Goal: Task Accomplishment & Management: Use online tool/utility

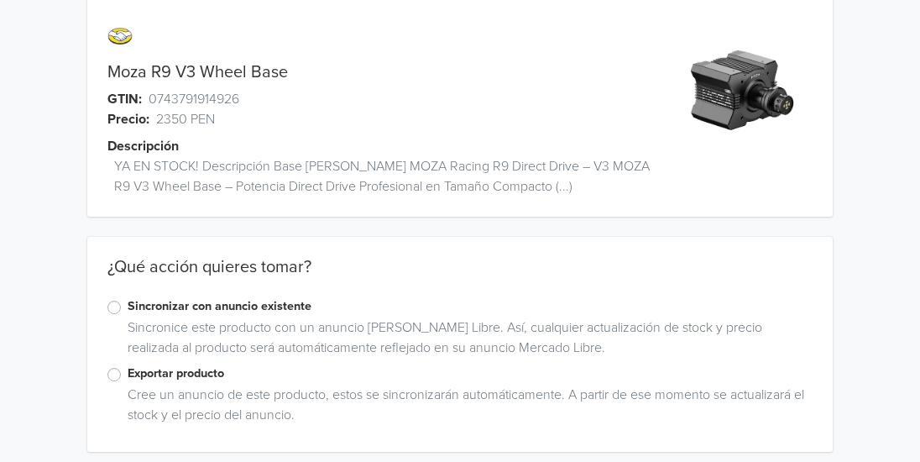
scroll to position [34, 0]
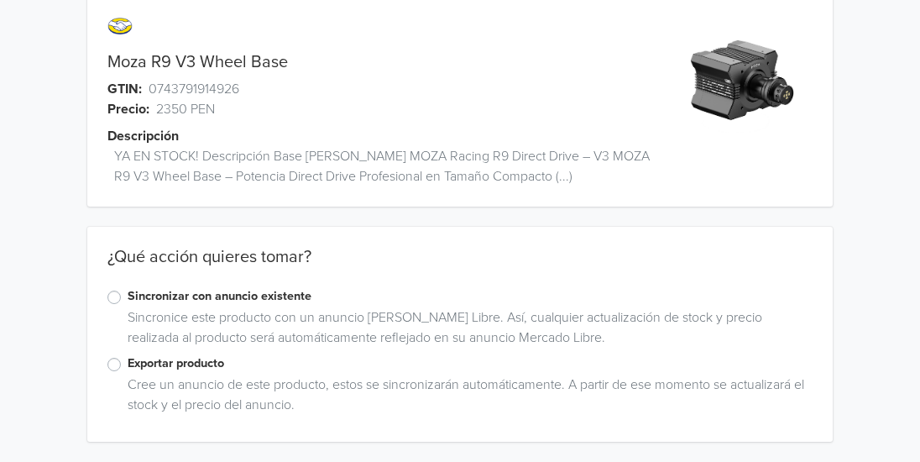
click at [128, 362] on label "Exportar producto" at bounding box center [470, 363] width 685 height 18
click at [0, 0] on input "Exportar producto" at bounding box center [0, 0] width 0 height 0
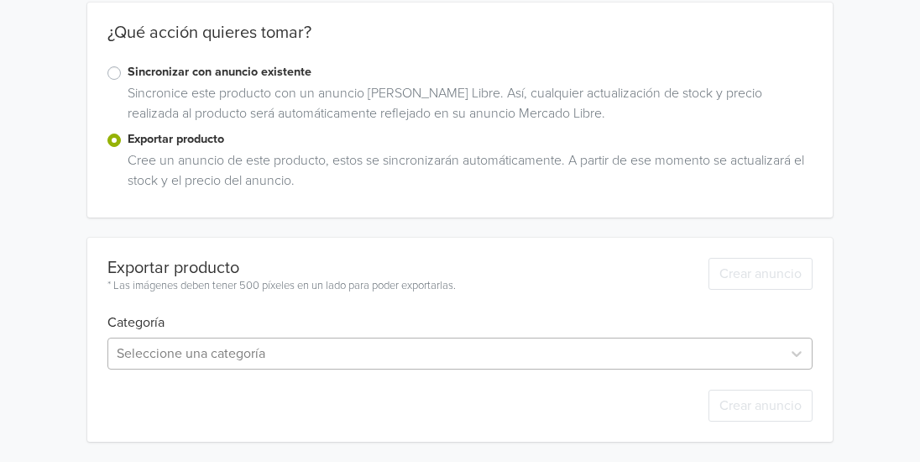
click at [181, 354] on div "Seleccione una categoría" at bounding box center [459, 353] width 705 height 32
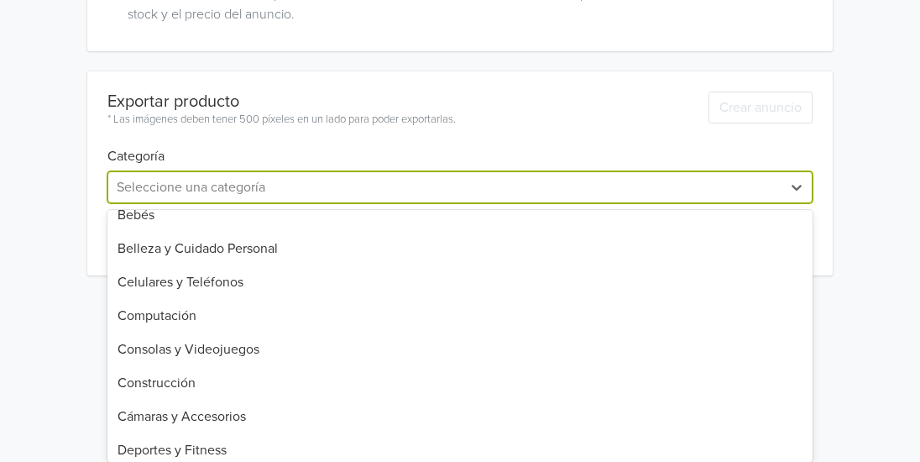
scroll to position [252, 0]
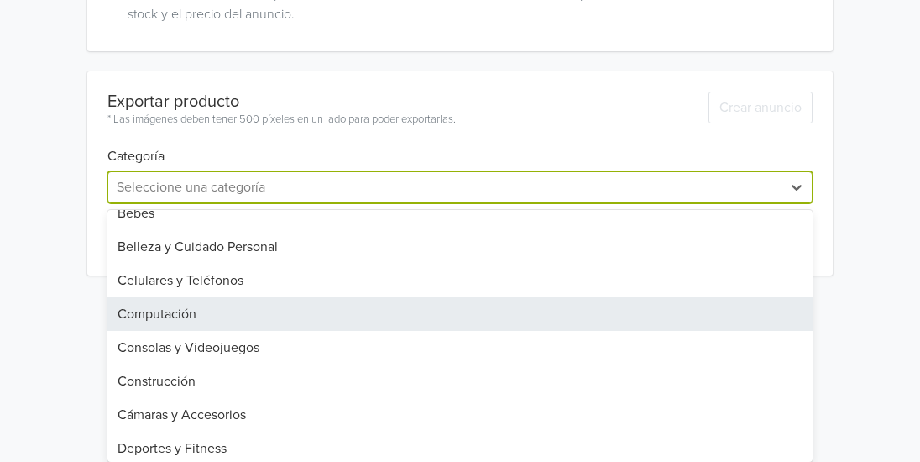
click at [191, 325] on div "Computación" at bounding box center [459, 314] width 705 height 34
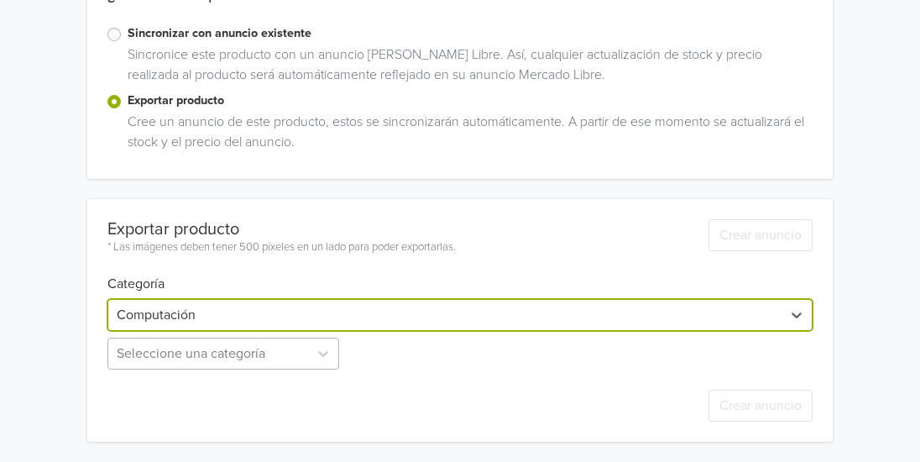
click at [221, 367] on div "Seleccione una categoría" at bounding box center [224, 353] width 235 height 32
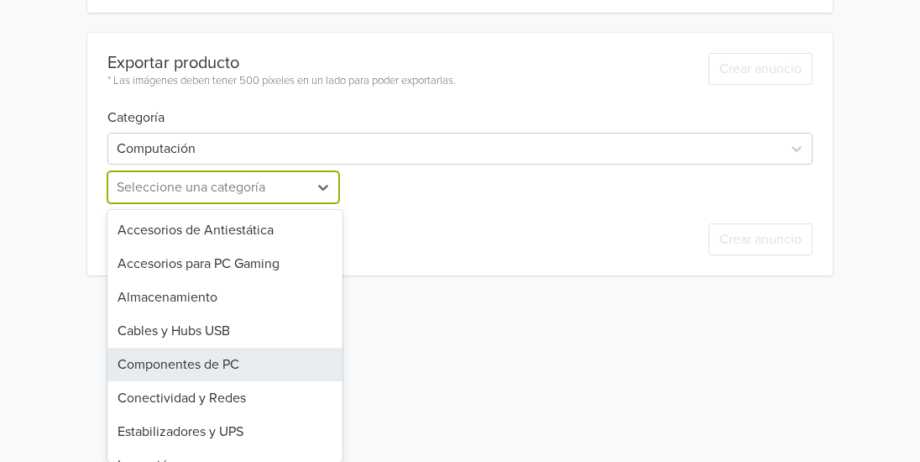
click at [225, 362] on div "Componentes de PC" at bounding box center [224, 365] width 235 height 34
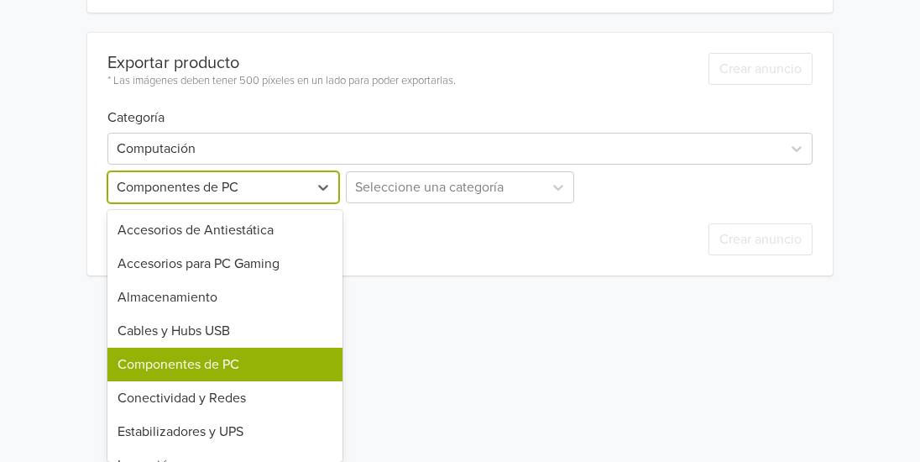
click at [242, 203] on div "option Componentes de PC, selected. 19 results available. Use Up and Down to ch…" at bounding box center [224, 187] width 235 height 32
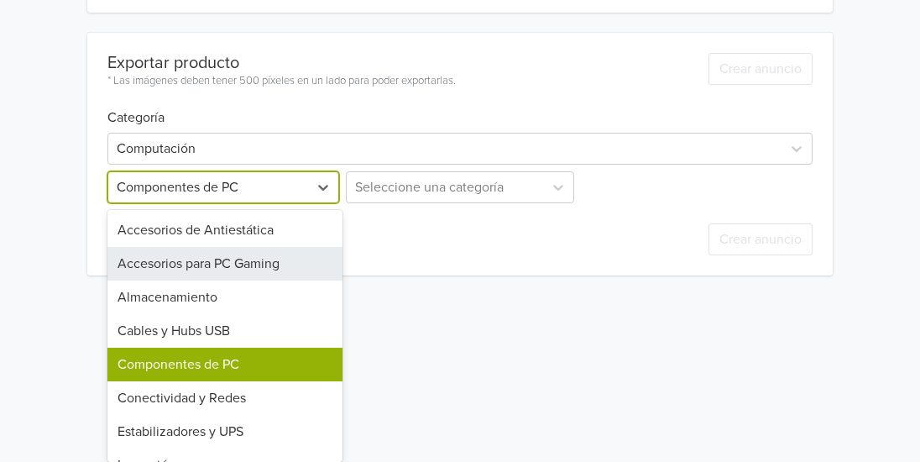
click at [210, 273] on div "Accesorios para PC Gaming" at bounding box center [224, 264] width 235 height 34
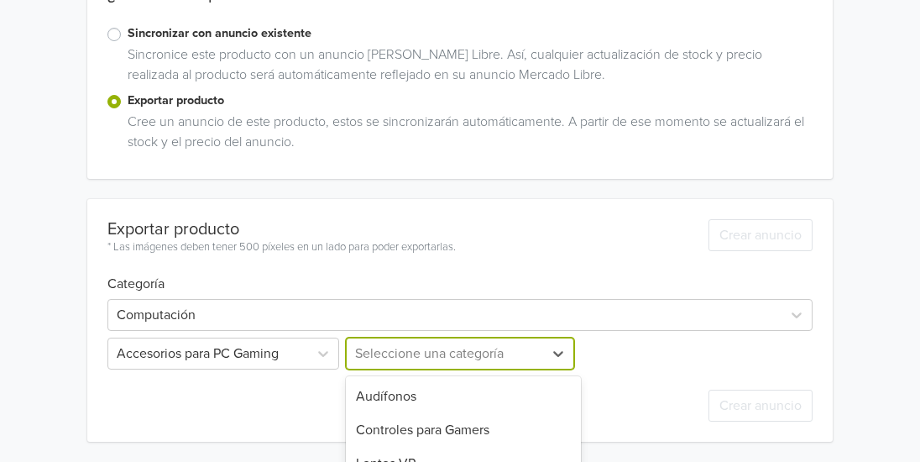
scroll to position [463, 0]
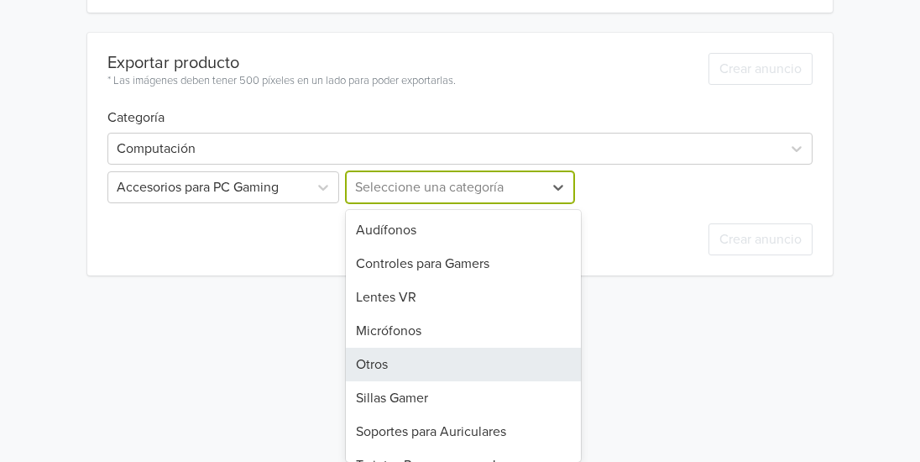
click at [372, 203] on div "8 results available. Use Up and Down to choose options, press Enter to select t…" at bounding box center [460, 187] width 235 height 32
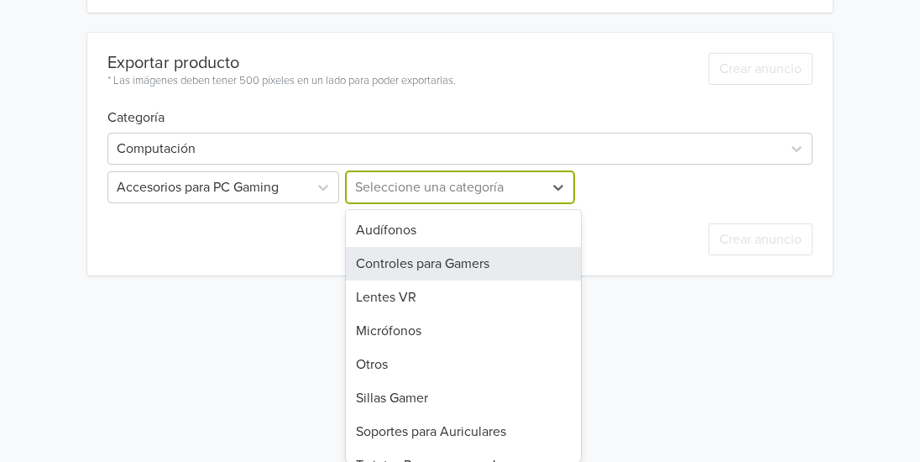
click at [428, 262] on div "Controles para Gamers" at bounding box center [463, 264] width 235 height 34
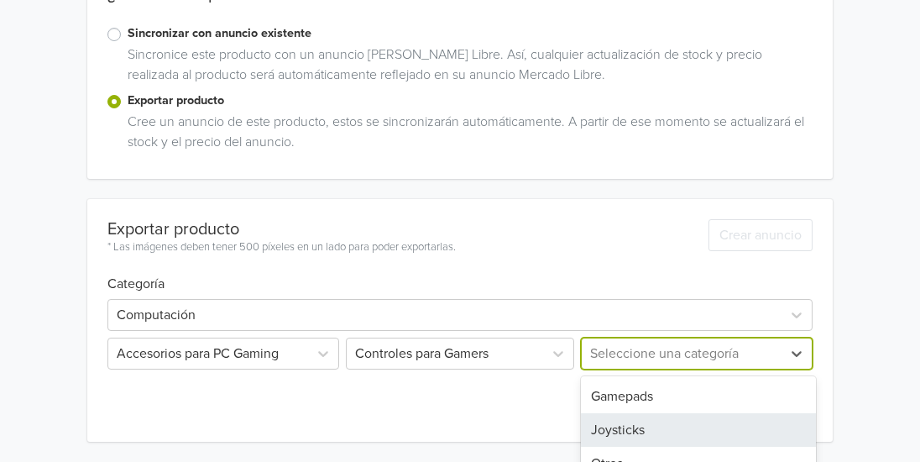
scroll to position [386, 0]
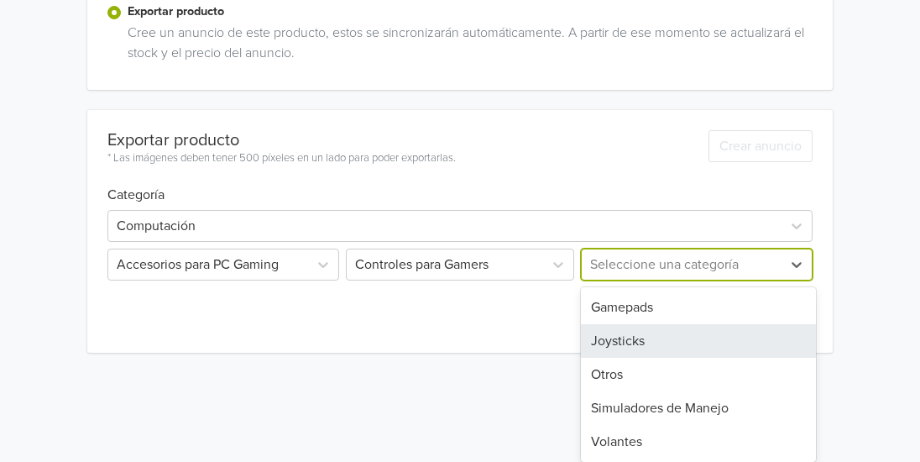
click at [705, 280] on div "5 results available. Use Up and Down to choose options, press Enter to select t…" at bounding box center [695, 264] width 235 height 32
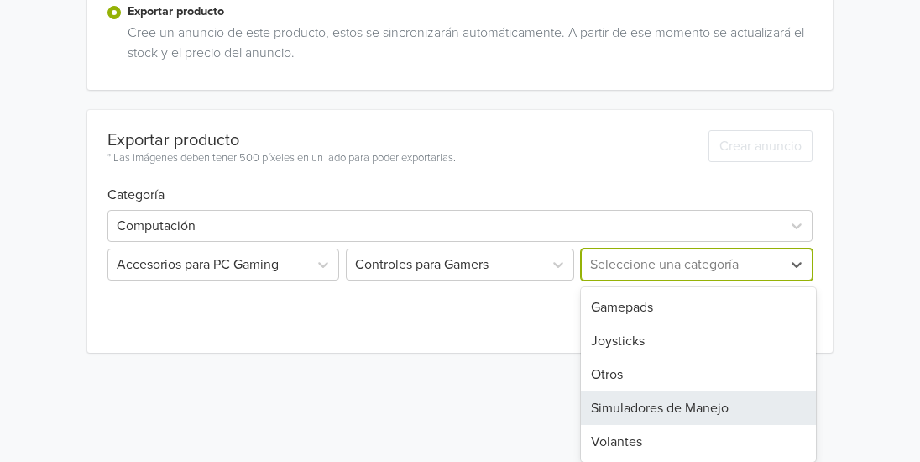
click at [632, 406] on div "Simuladores de Manejo" at bounding box center [698, 408] width 235 height 34
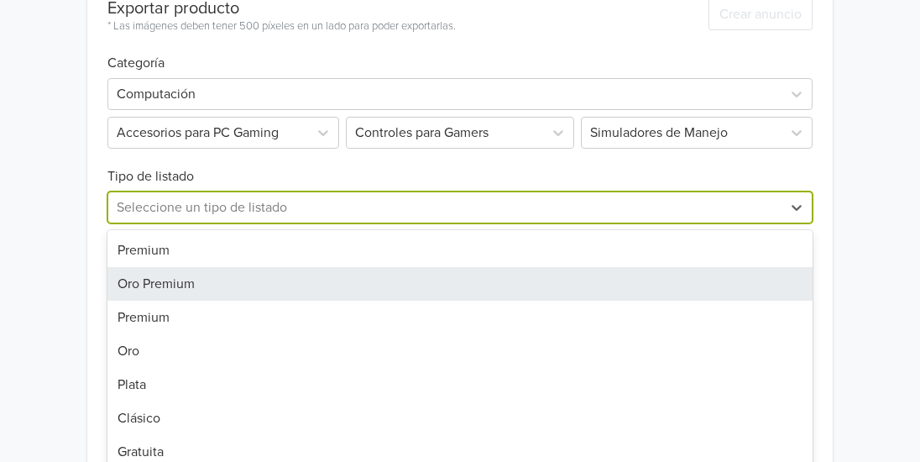
click at [166, 223] on div "7 results available. Use Up and Down to choose options, press Enter to select t…" at bounding box center [459, 207] width 705 height 32
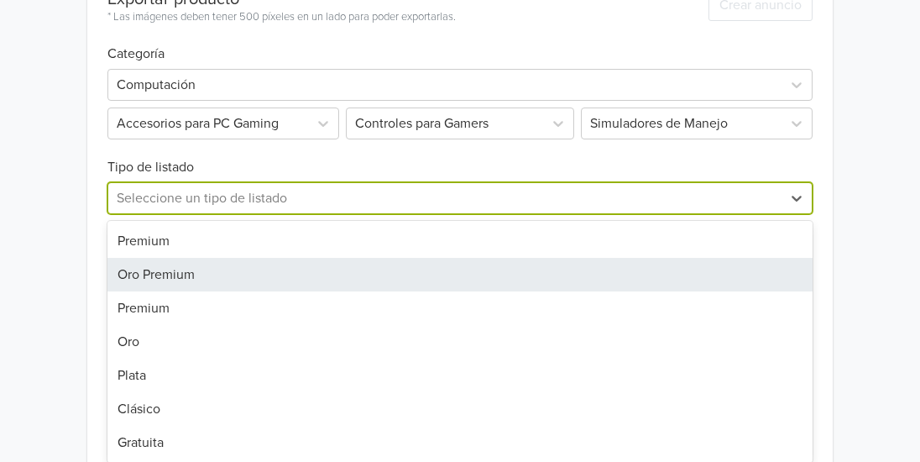
scroll to position [535, 0]
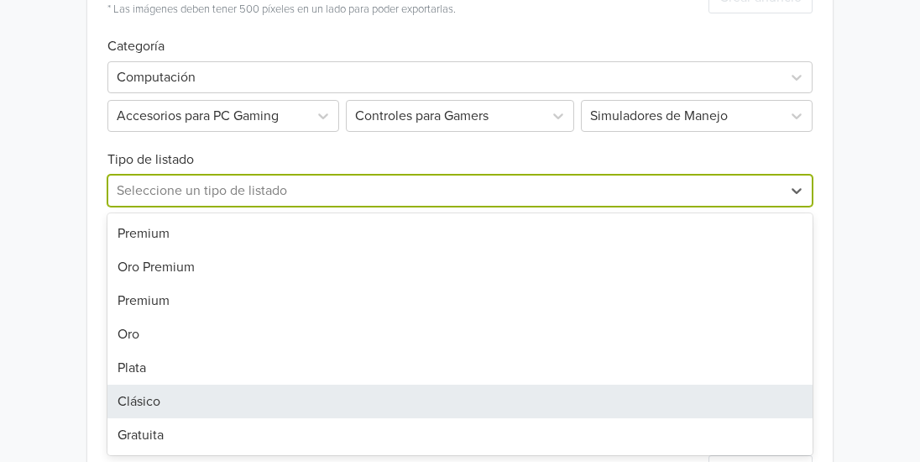
click at [164, 406] on div "Clásico" at bounding box center [459, 401] width 705 height 34
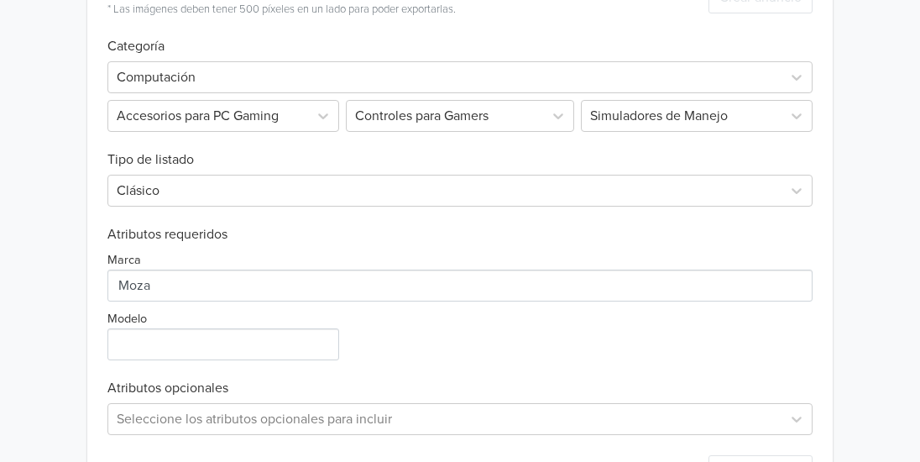
click at [145, 363] on div "Exportar producto * Las imágenes deben tener 500 píxeles en un lado para poder …" at bounding box center [459, 234] width 705 height 546
click at [144, 348] on input "Modelo" at bounding box center [223, 344] width 232 height 32
click at [143, 346] on input "Modelo" at bounding box center [223, 344] width 232 height 32
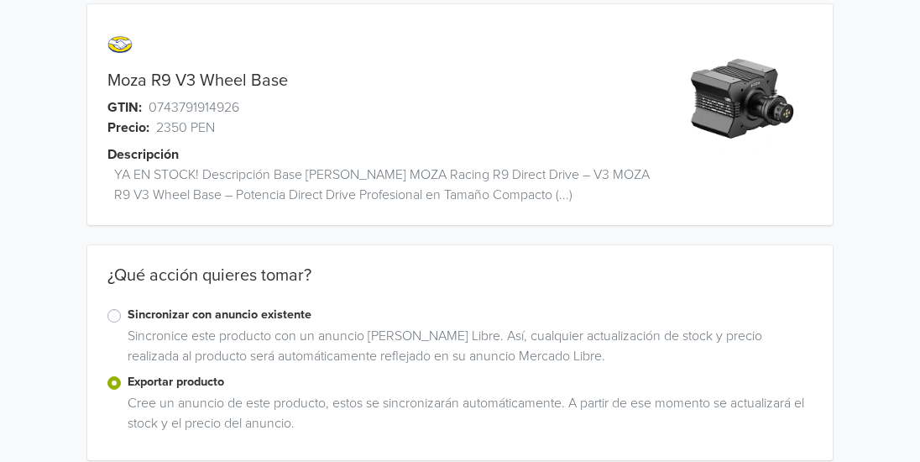
scroll to position [0, 0]
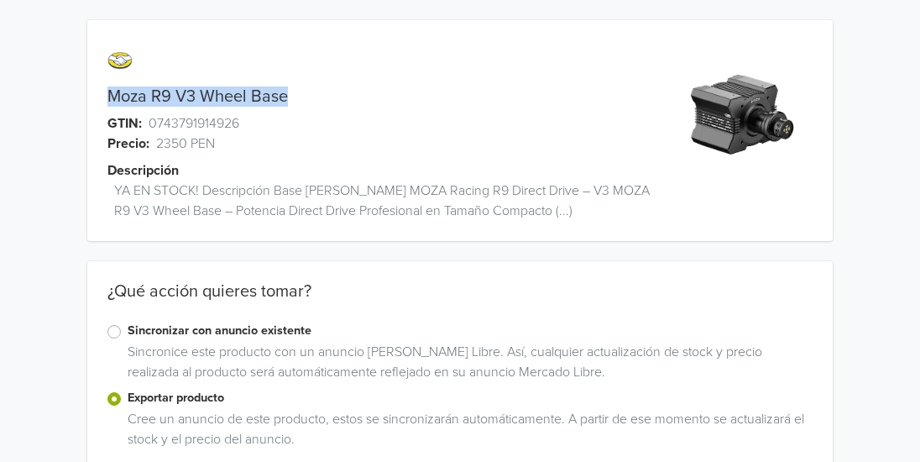
drag, startPoint x: 307, startPoint y: 101, endPoint x: 109, endPoint y: 89, distance: 198.5
click at [109, 89] on div "Moza R9 V3 Wheel Base" at bounding box center [366, 96] width 559 height 20
copy link "Moza R9 V3 Wheel Base"
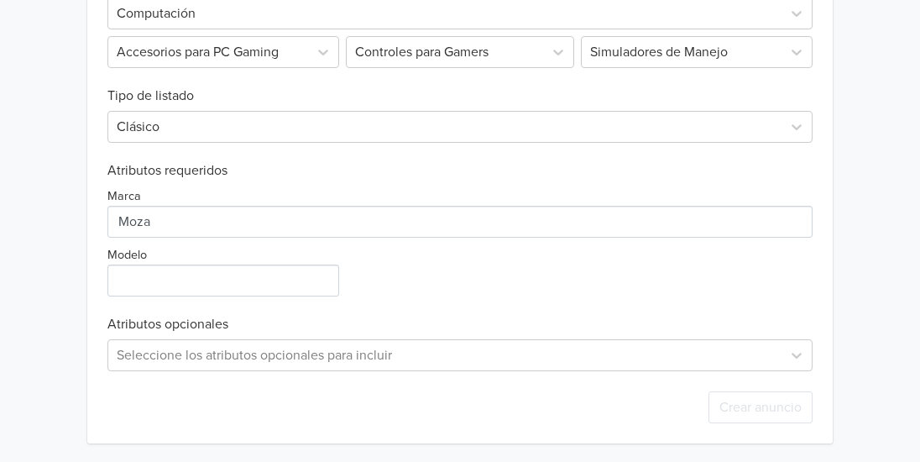
scroll to position [600, 0]
paste input "Moza R9 V3 Wheel Base"
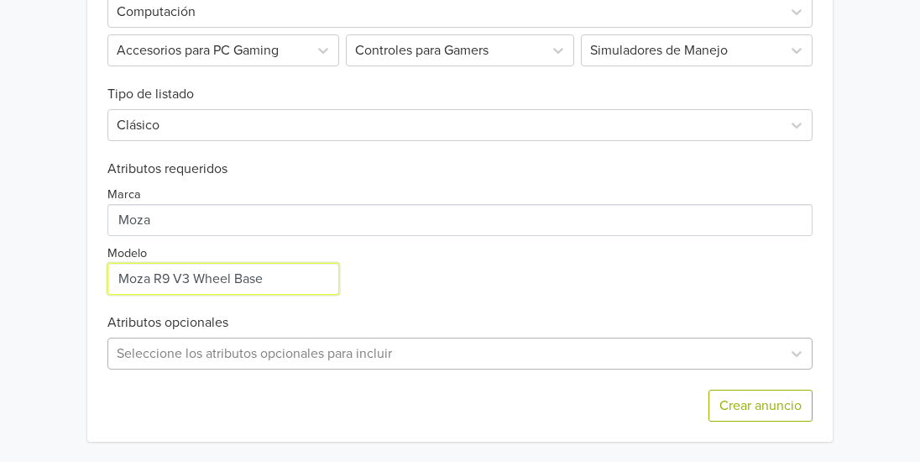
type input "Moza R9 V3 Wheel Base"
click at [175, 350] on div "Seleccione los atributos opcionales para incluir" at bounding box center [459, 353] width 705 height 32
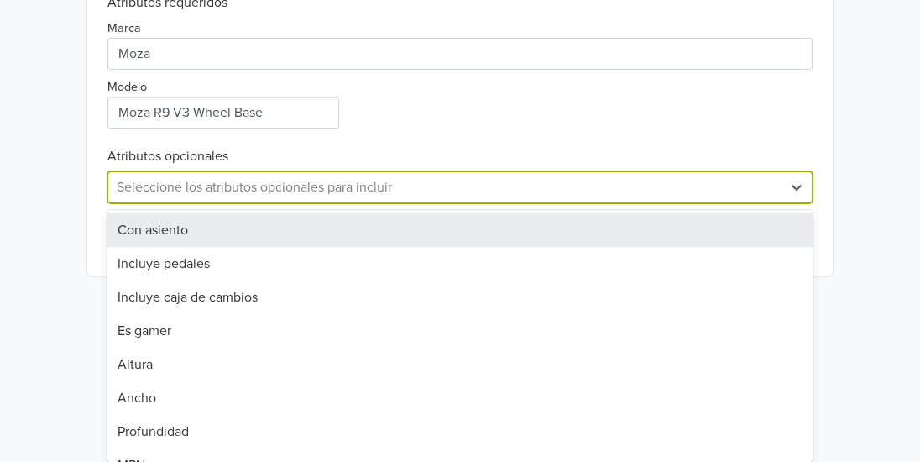
click at [162, 232] on div "Con asiento" at bounding box center [459, 230] width 705 height 34
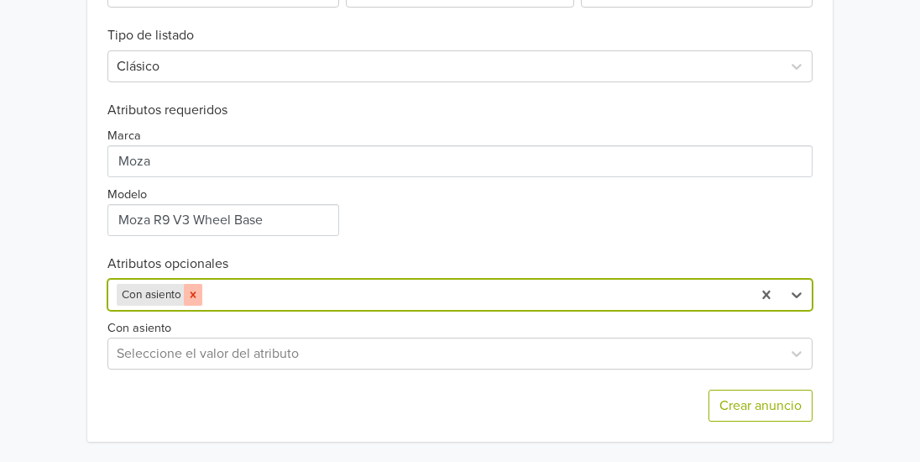
click at [194, 292] on icon "Remove Con asiento" at bounding box center [193, 295] width 12 height 12
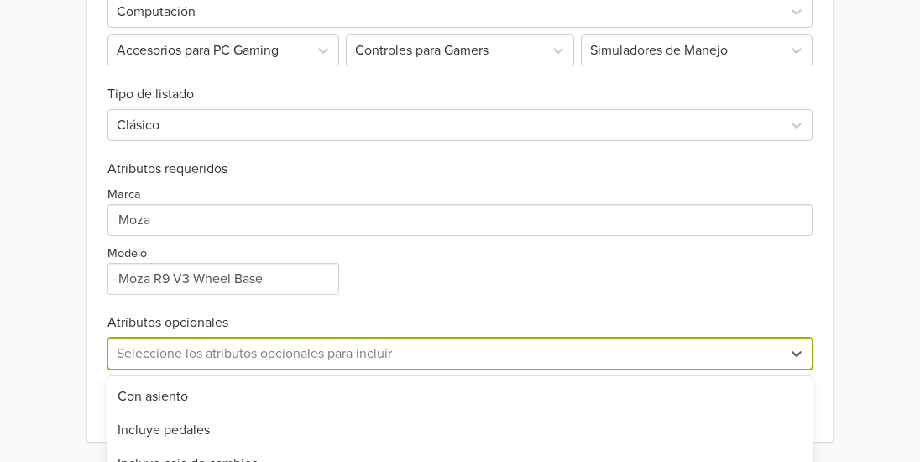
scroll to position [766, 0]
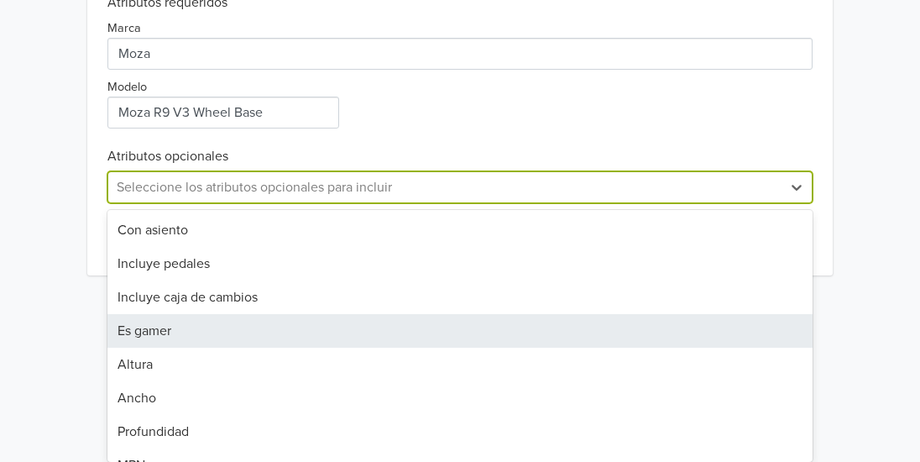
click at [149, 203] on div "option Con asiento, deselected. 31 results available. Use Up and Down to choose…" at bounding box center [459, 187] width 705 height 32
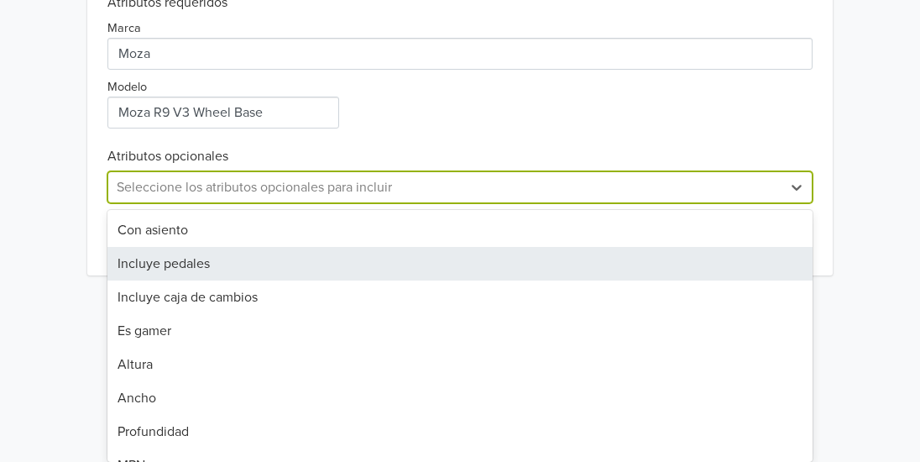
click at [143, 269] on div "Incluye pedales" at bounding box center [459, 264] width 705 height 34
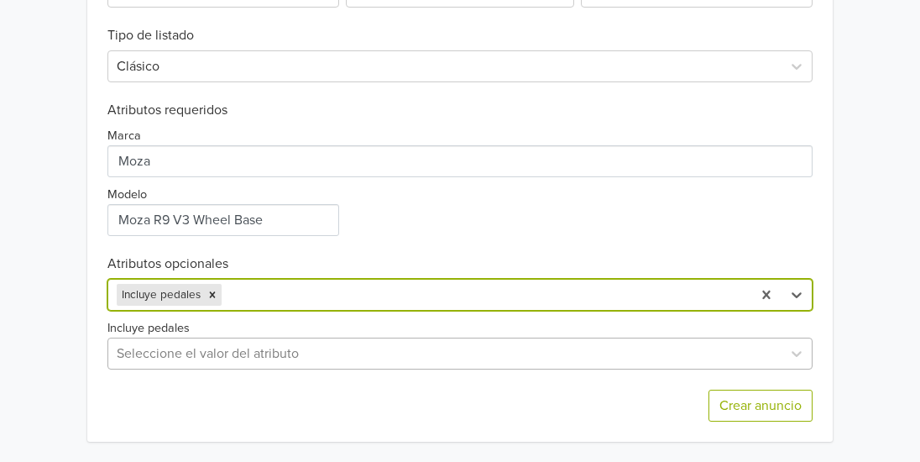
click at [157, 348] on div at bounding box center [445, 354] width 657 height 24
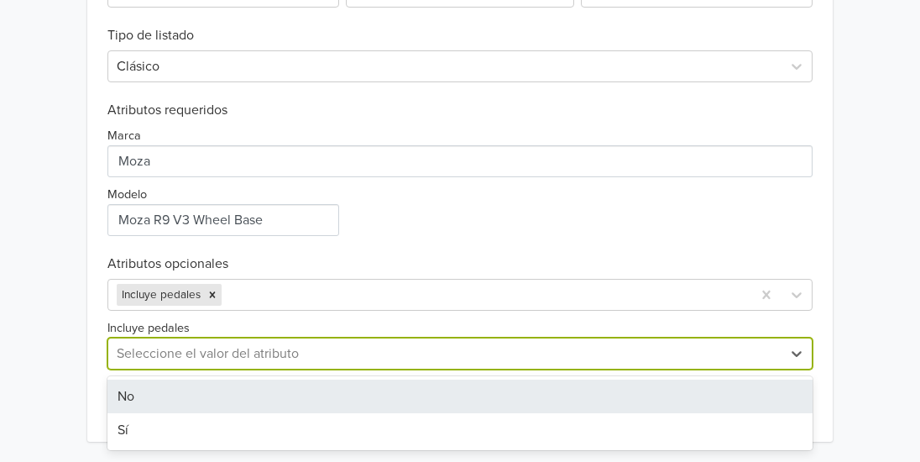
click at [140, 390] on div "No" at bounding box center [459, 396] width 705 height 34
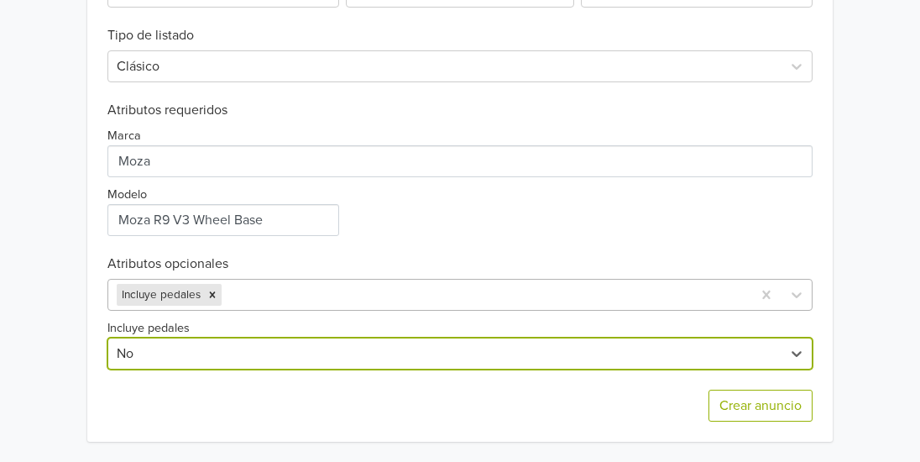
click at [271, 296] on div at bounding box center [484, 295] width 518 height 24
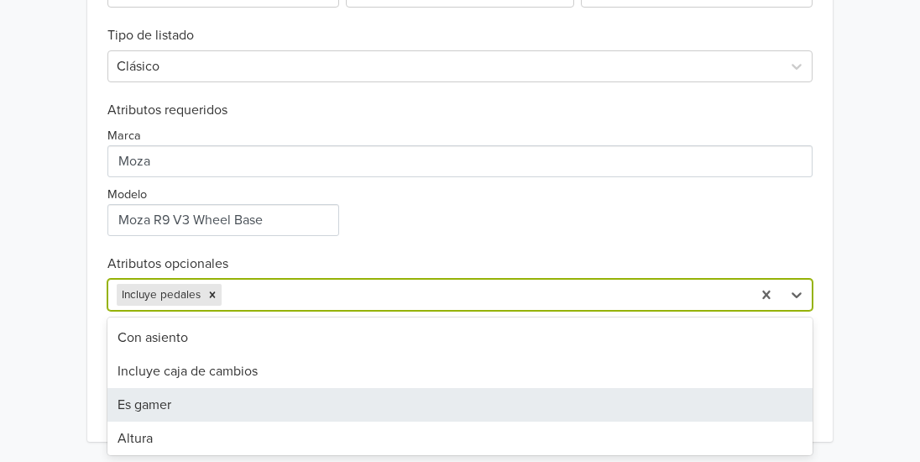
click at [173, 368] on div "Incluye caja de cambios" at bounding box center [459, 371] width 705 height 34
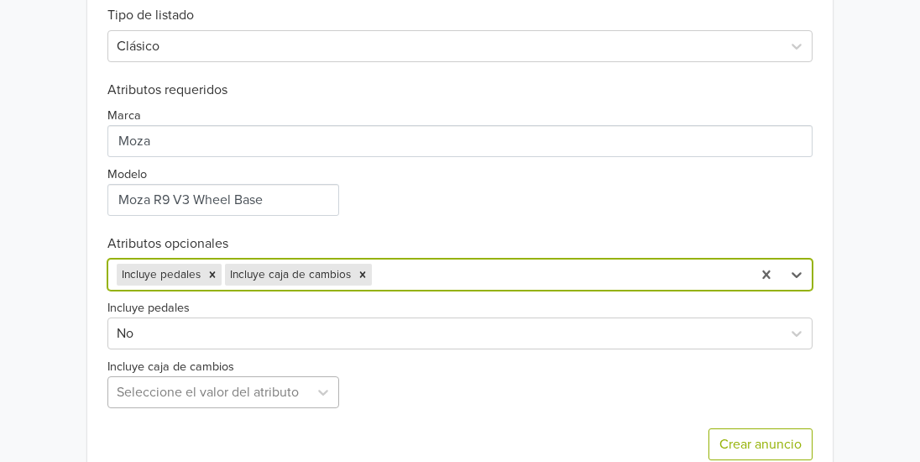
click at [163, 388] on div "Exportar producto * Las imágenes deben tener 500 píxeles en un lado para poder …" at bounding box center [459, 148] width 705 height 663
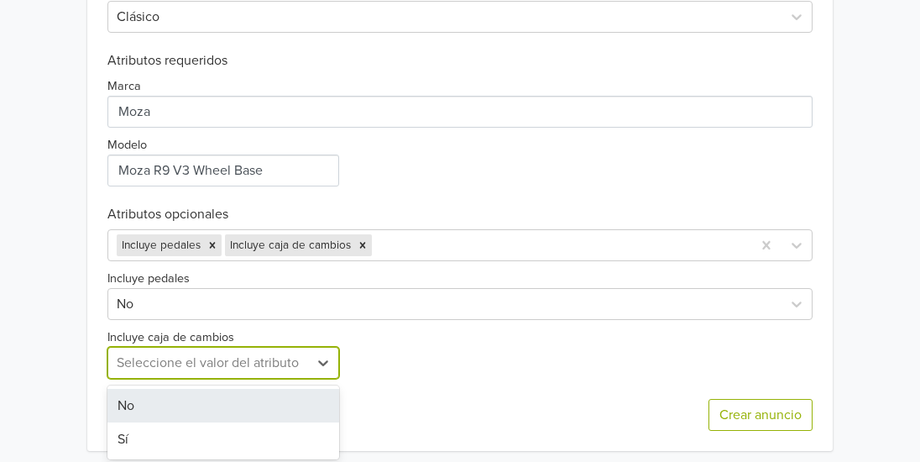
scroll to position [713, 0]
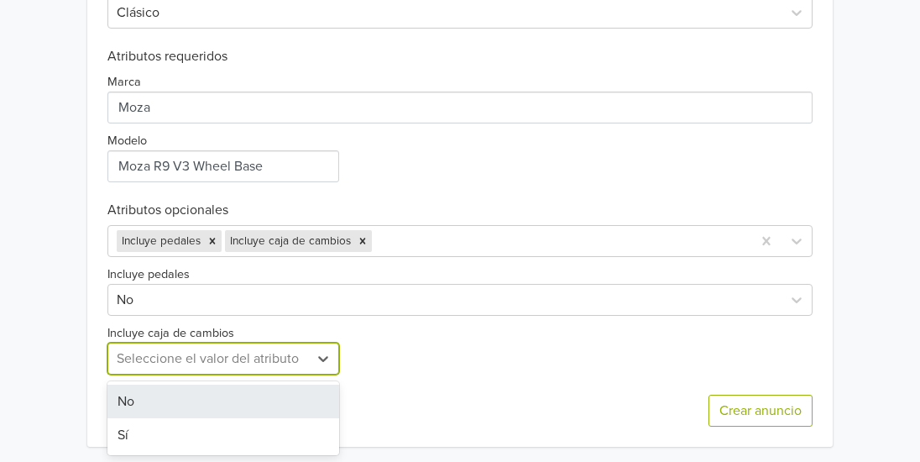
click at [151, 399] on div "No" at bounding box center [223, 401] width 232 height 34
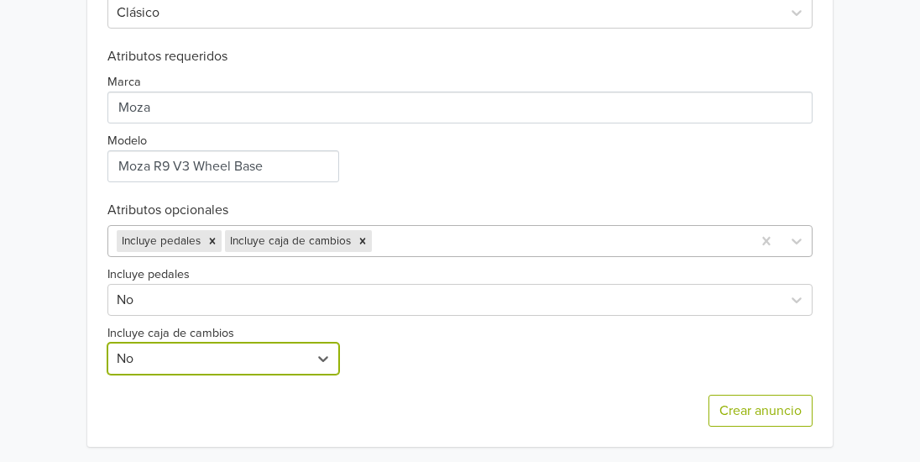
scroll to position [718, 0]
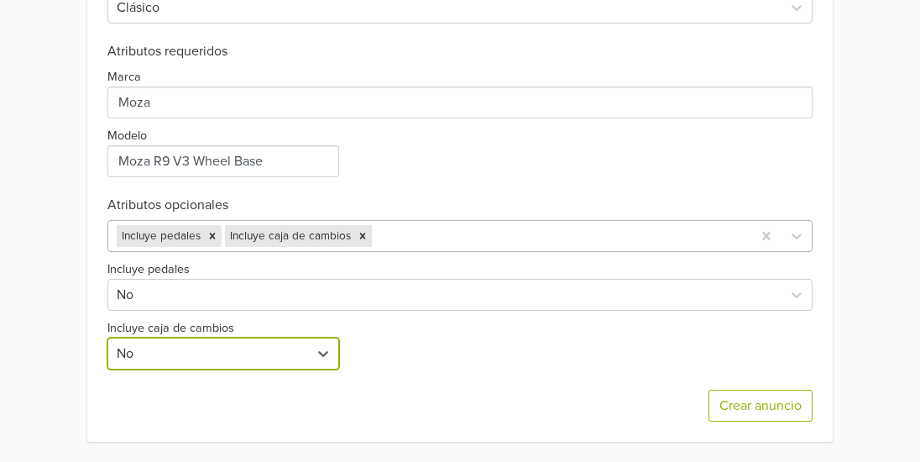
click at [393, 249] on div "Incluye pedales Incluye caja de cambios" at bounding box center [429, 236] width 643 height 30
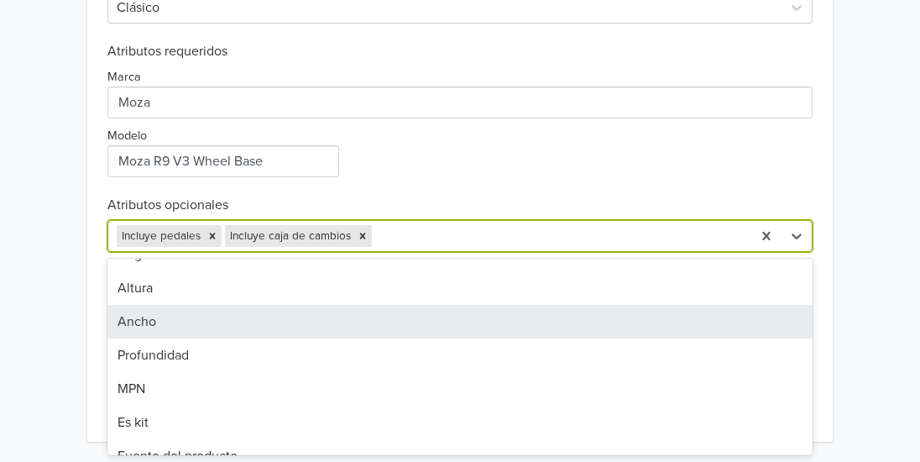
scroll to position [84, 0]
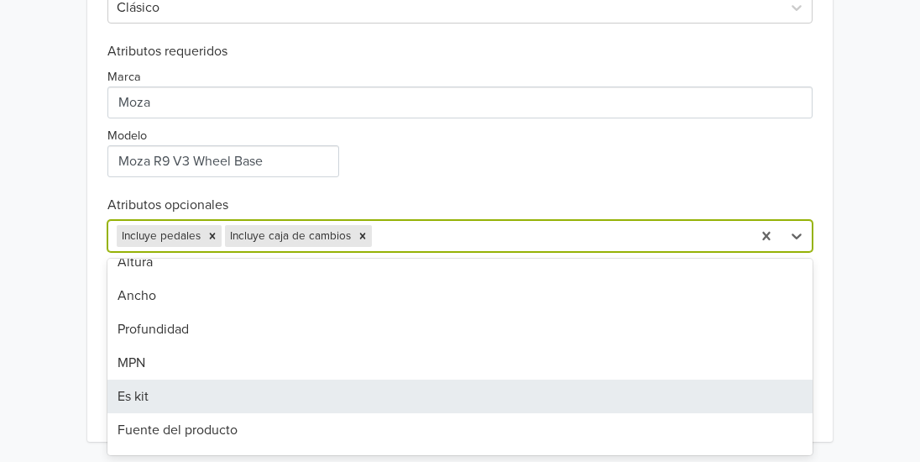
click at [175, 398] on div "Es kit" at bounding box center [459, 396] width 705 height 34
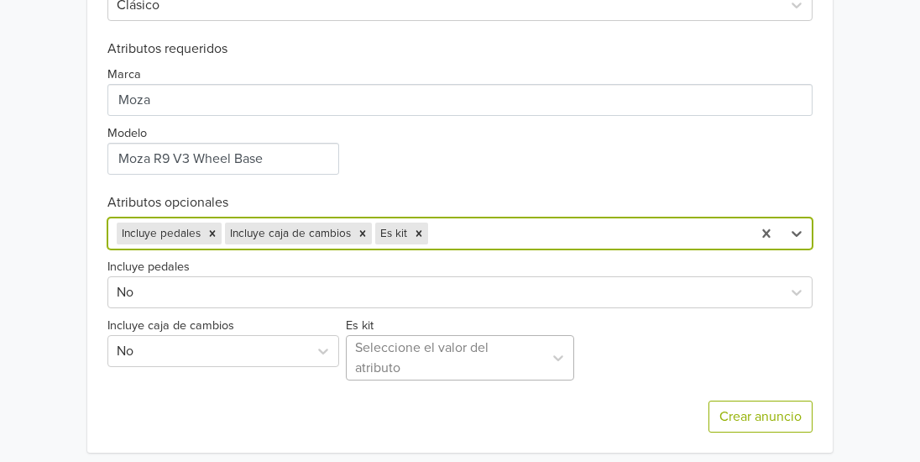
click at [394, 355] on div at bounding box center [445, 358] width 180 height 24
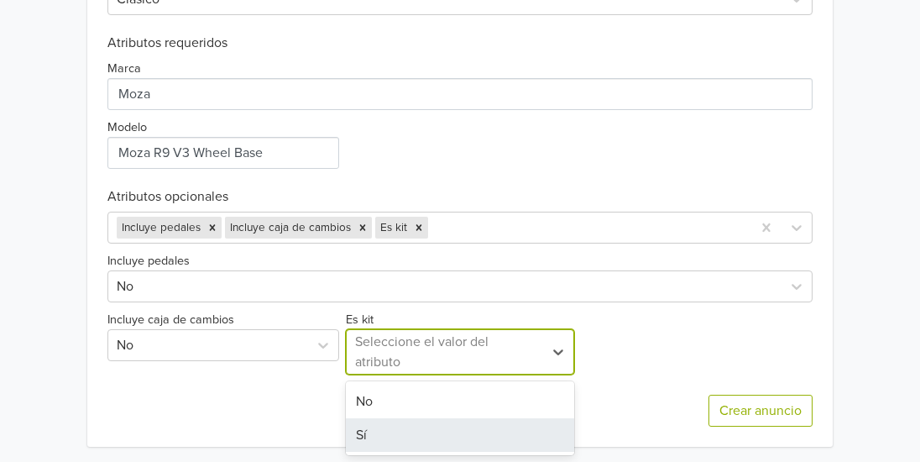
click at [367, 434] on div "Sí" at bounding box center [460, 435] width 228 height 34
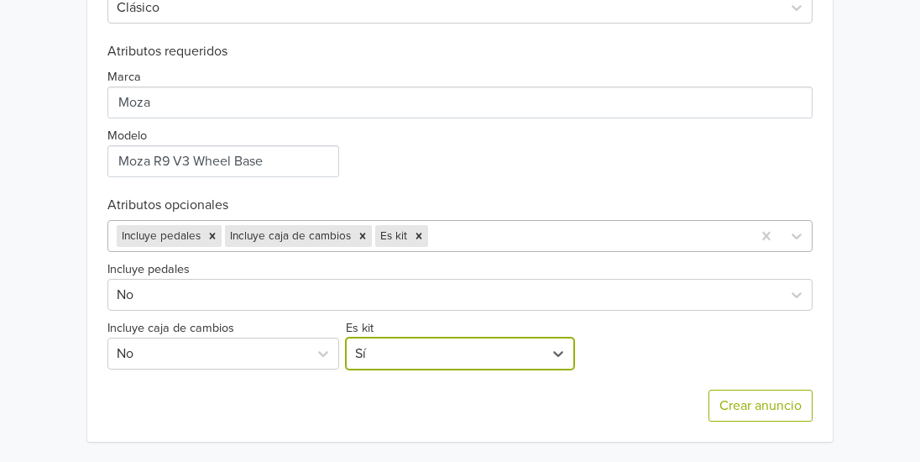
click at [447, 238] on div at bounding box center [587, 236] width 311 height 24
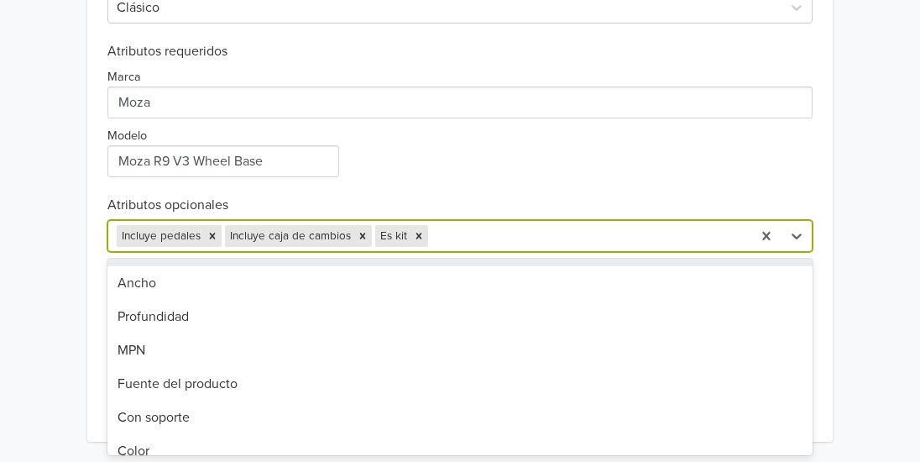
scroll to position [168, 0]
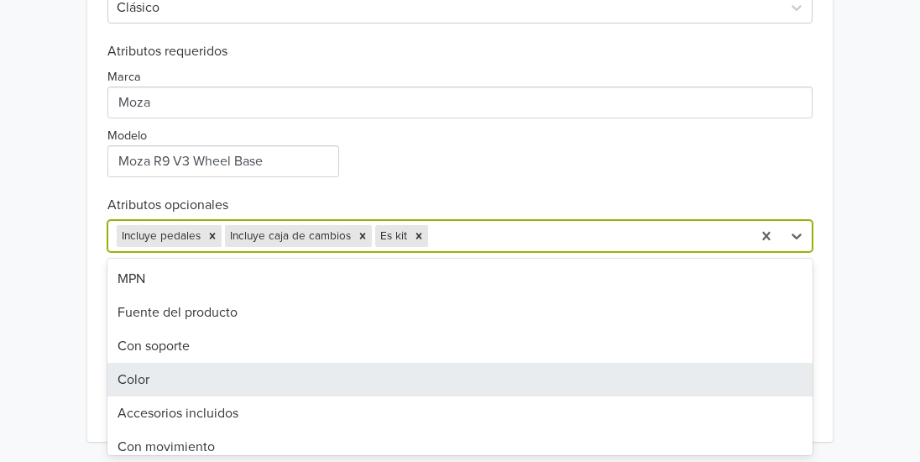
click at [166, 394] on div "Color" at bounding box center [459, 380] width 705 height 34
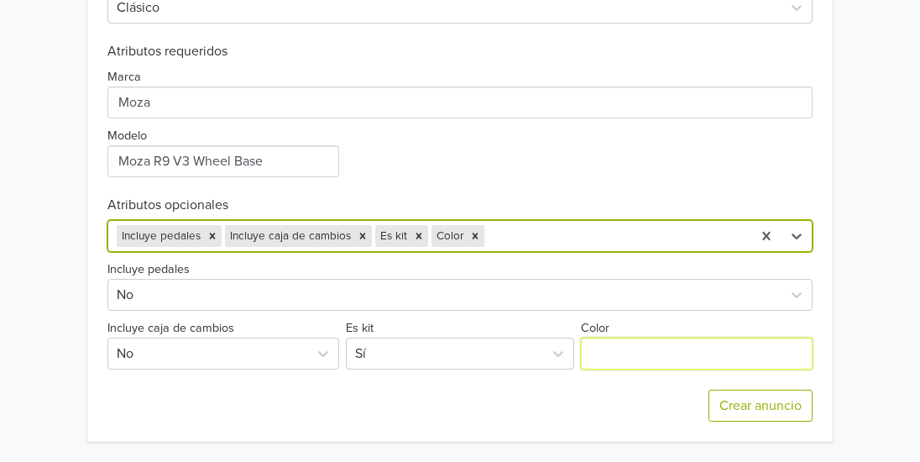
click at [631, 358] on input "Color" at bounding box center [697, 353] width 232 height 32
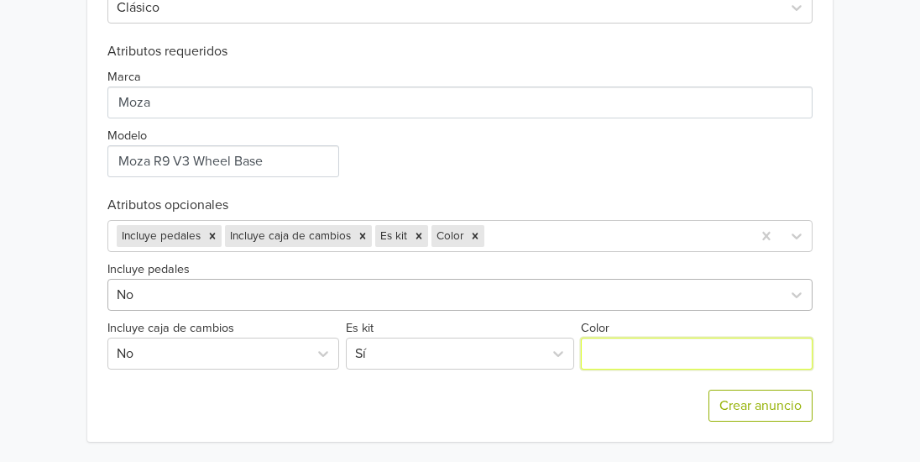
type input "Negro"
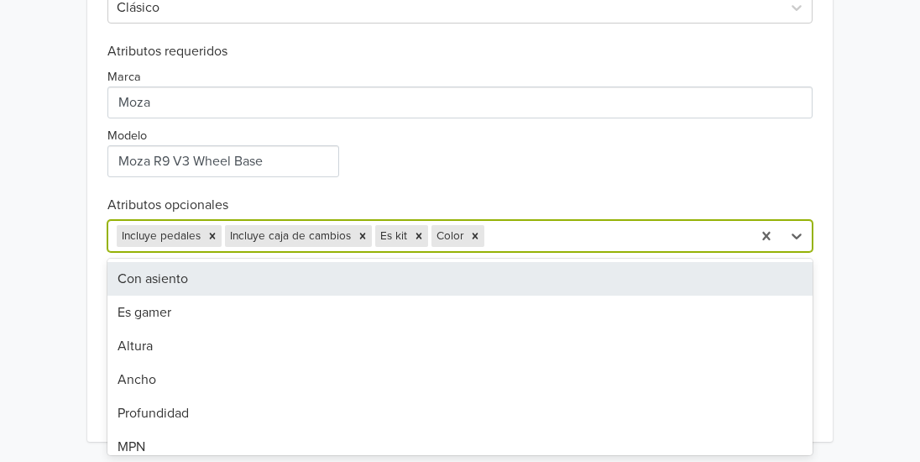
click at [508, 233] on div at bounding box center [615, 236] width 255 height 24
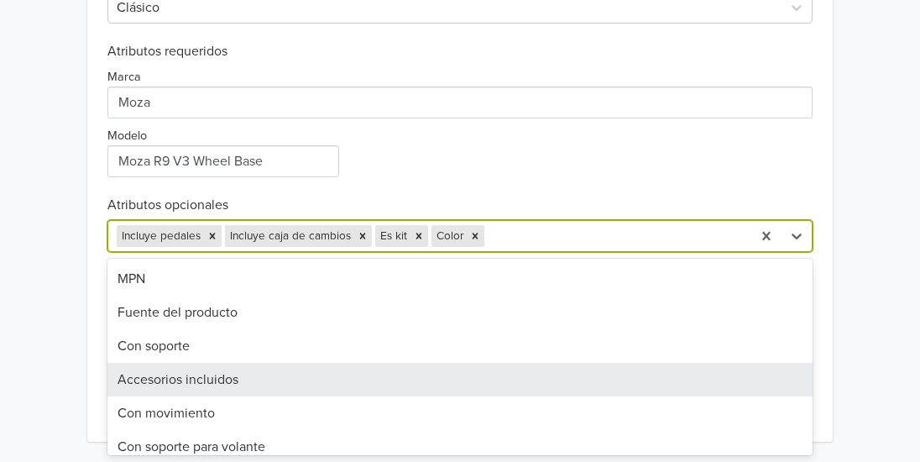
scroll to position [252, 0]
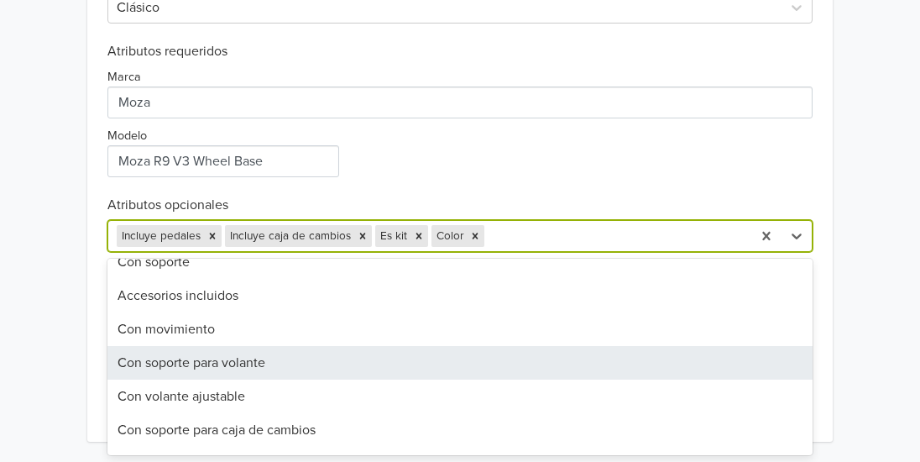
click at [174, 362] on div "Con soporte para volante" at bounding box center [459, 363] width 705 height 34
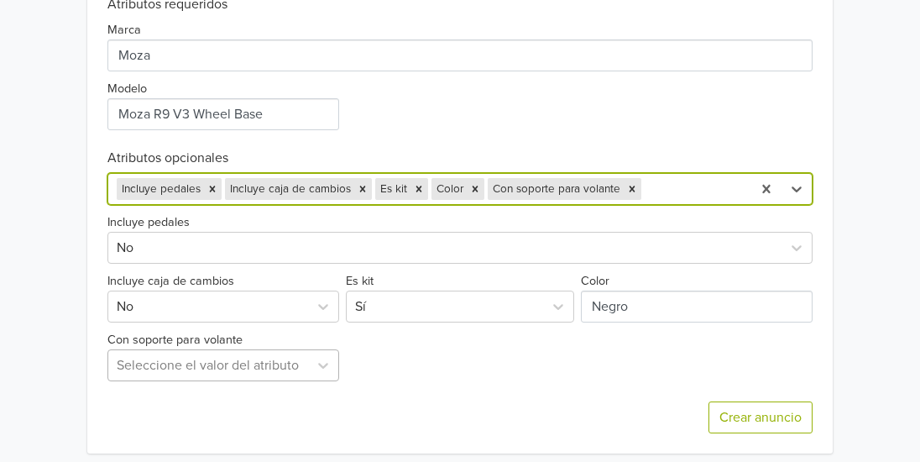
click at [125, 381] on div "Seleccione el valor del atributo" at bounding box center [223, 365] width 232 height 32
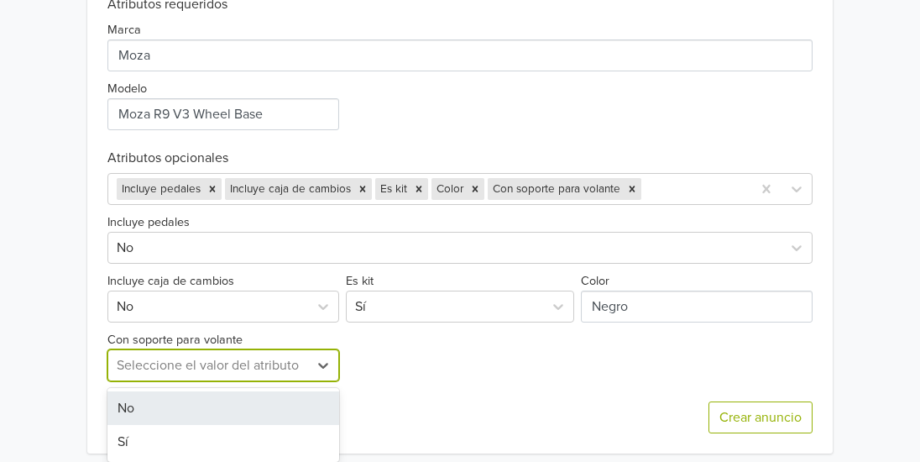
scroll to position [772, 0]
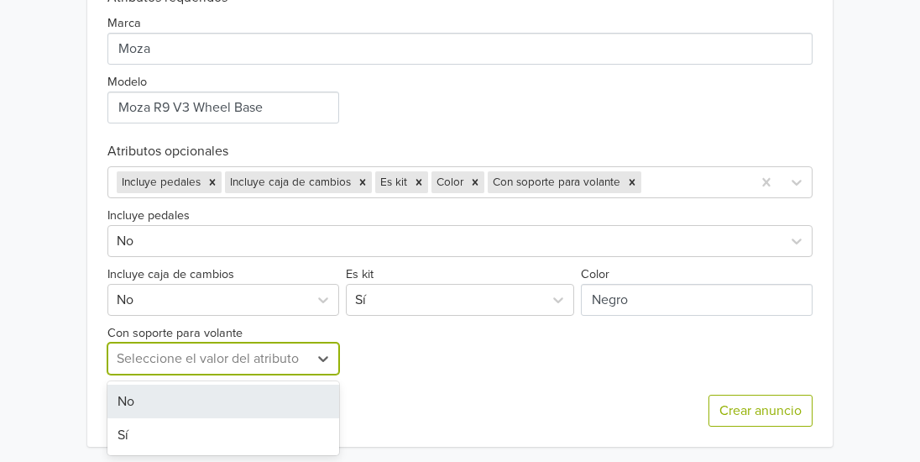
click at [134, 406] on div "No" at bounding box center [223, 401] width 232 height 34
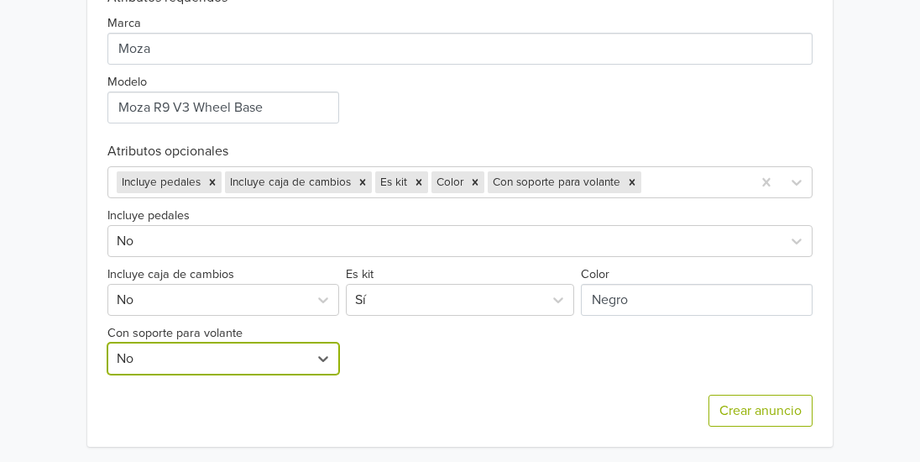
scroll to position [777, 0]
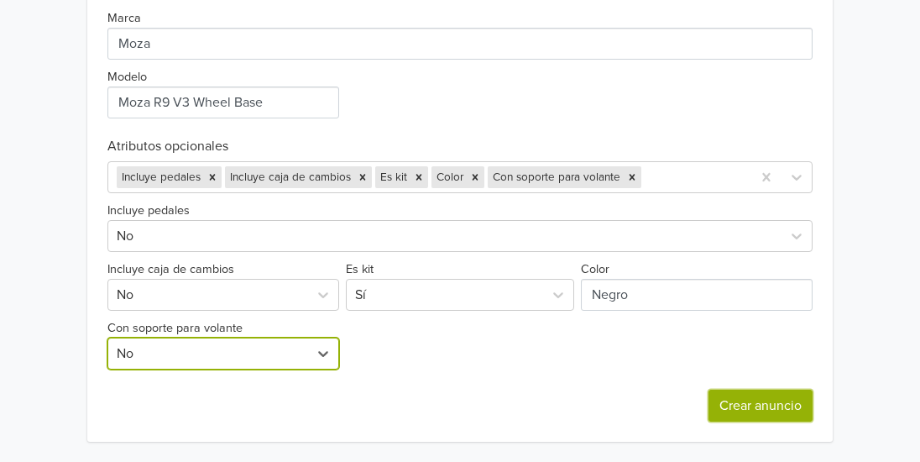
click at [771, 410] on button "Crear anuncio" at bounding box center [761, 406] width 104 height 32
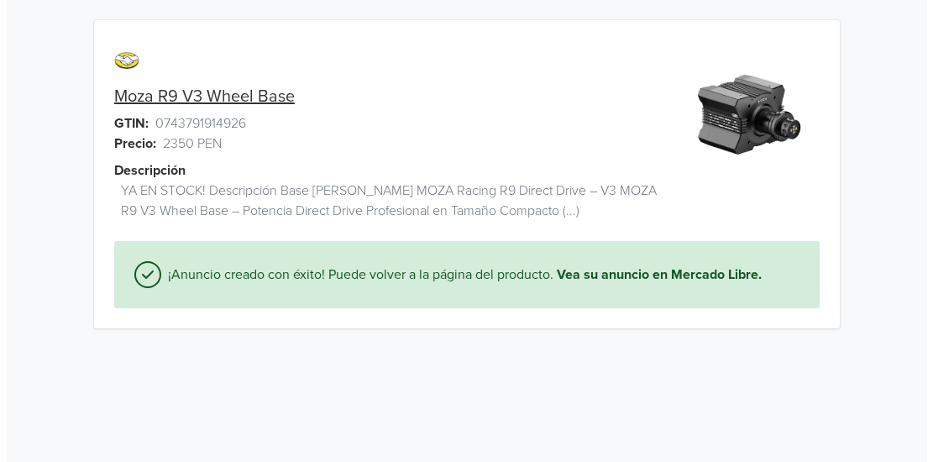
scroll to position [0, 0]
